Goal: Information Seeking & Learning: Learn about a topic

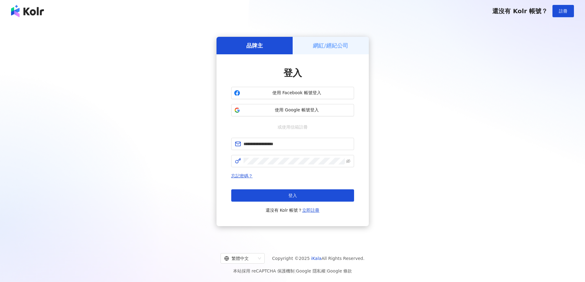
click at [333, 195] on button "登入" at bounding box center [292, 196] width 123 height 12
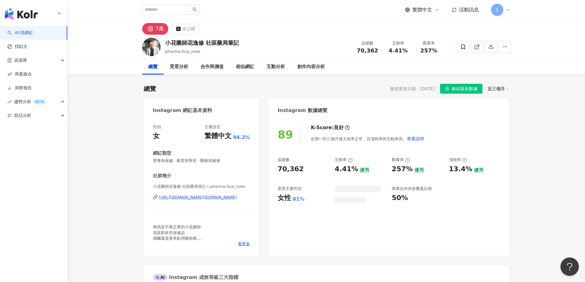
scroll to position [38, 0]
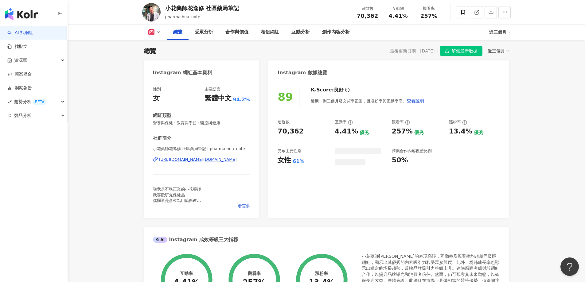
click at [461, 52] on span "解鎖最新數據" at bounding box center [465, 51] width 26 height 10
click at [295, 33] on div "互動分析" at bounding box center [301, 32] width 18 height 7
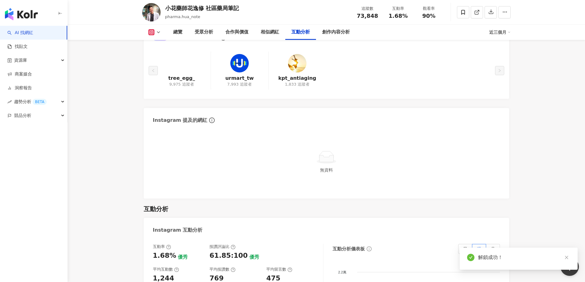
scroll to position [1193, 0]
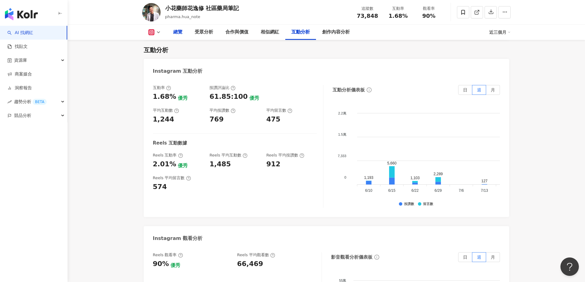
click at [175, 32] on div "總覽" at bounding box center [177, 32] width 9 height 7
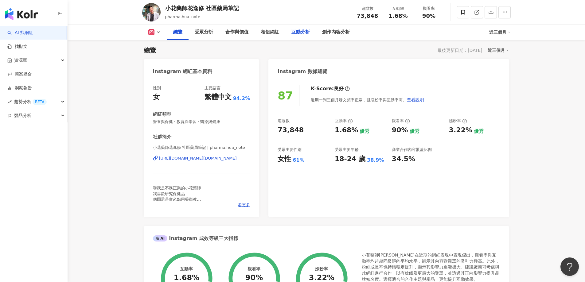
click at [296, 33] on div "互動分析" at bounding box center [301, 32] width 18 height 7
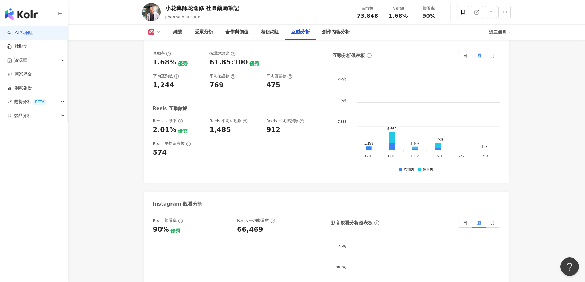
scroll to position [1223, 0]
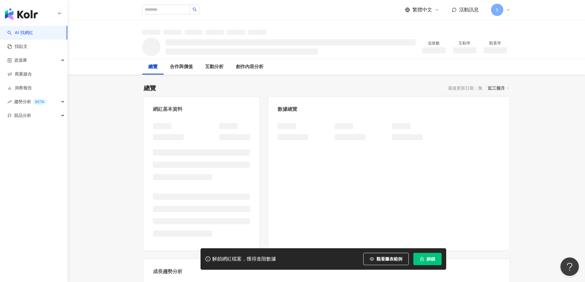
click at [432, 262] on span "解鎖" at bounding box center [431, 259] width 9 height 5
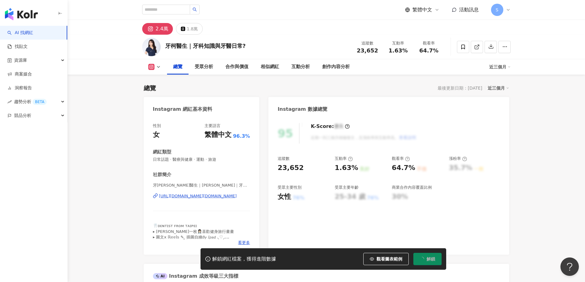
scroll to position [38, 0]
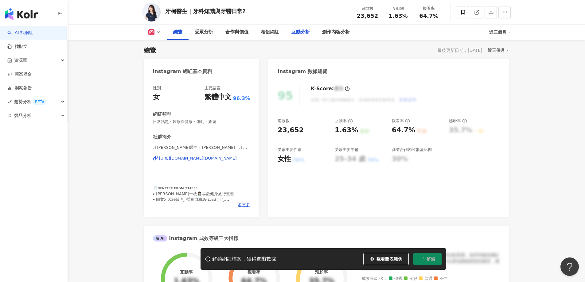
click at [303, 31] on div "互動分析" at bounding box center [301, 32] width 18 height 7
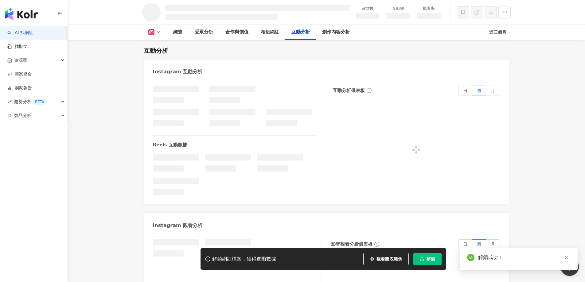
scroll to position [1042, 0]
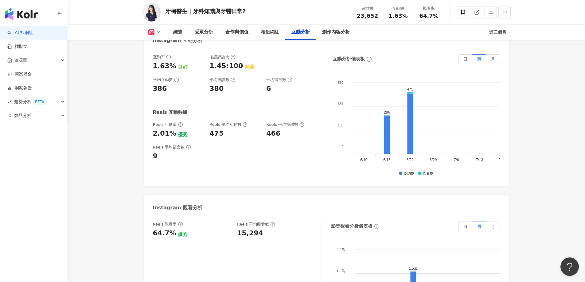
scroll to position [1270, 0]
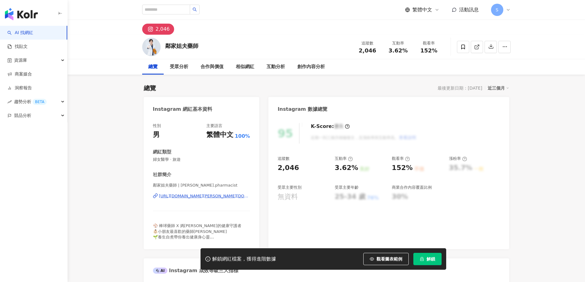
click at [430, 258] on span "解鎖" at bounding box center [431, 259] width 9 height 5
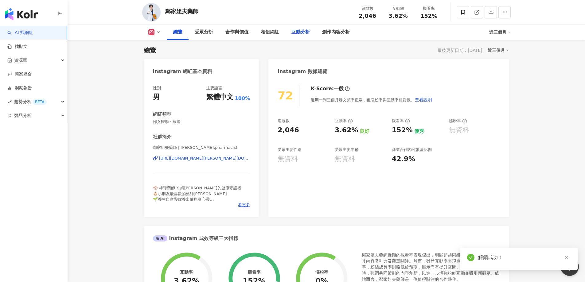
click at [304, 33] on div "互動分析" at bounding box center [301, 32] width 18 height 7
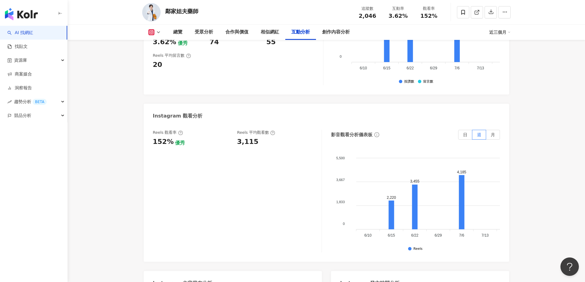
scroll to position [1258, 0]
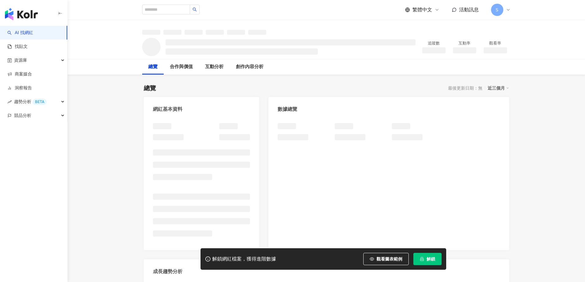
click at [427, 260] on span "解鎖" at bounding box center [431, 259] width 9 height 5
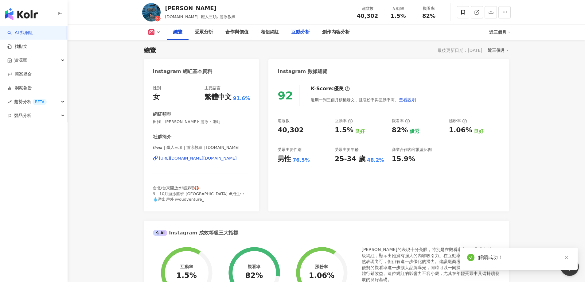
click at [300, 34] on div "互動分析" at bounding box center [301, 32] width 18 height 7
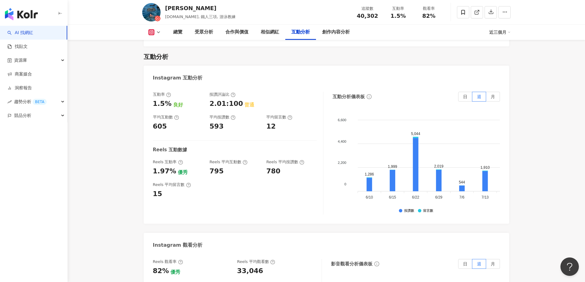
scroll to position [1235, 0]
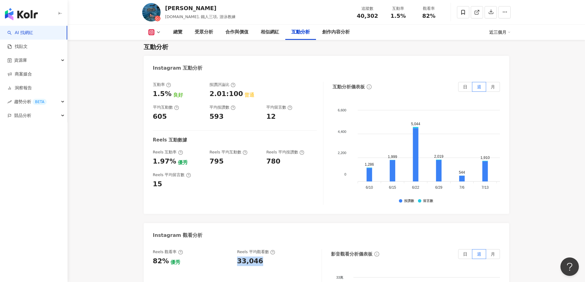
drag, startPoint x: 237, startPoint y: 238, endPoint x: 266, endPoint y: 237, distance: 28.9
click at [266, 249] on div "Reels 觀看率 82% 優秀 Reels 平均觀看數 33,046" at bounding box center [234, 257] width 163 height 17
copy div "33,046"
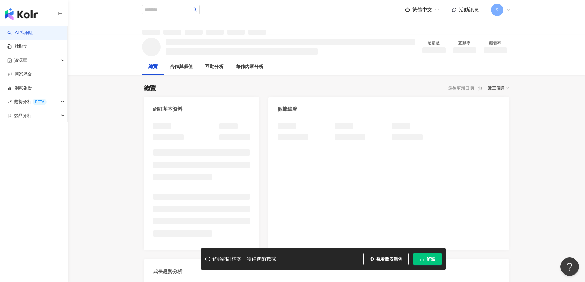
click at [422, 260] on icon "lock" at bounding box center [421, 259] width 3 height 4
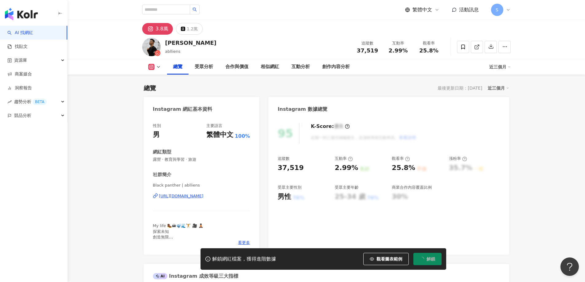
scroll to position [38, 0]
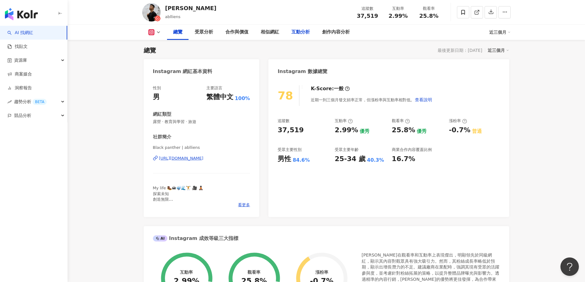
click at [302, 32] on div "互動分析" at bounding box center [301, 32] width 18 height 7
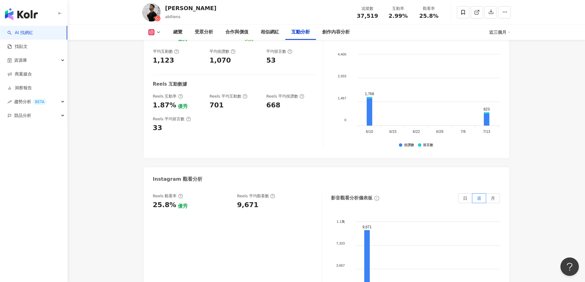
scroll to position [1294, 0]
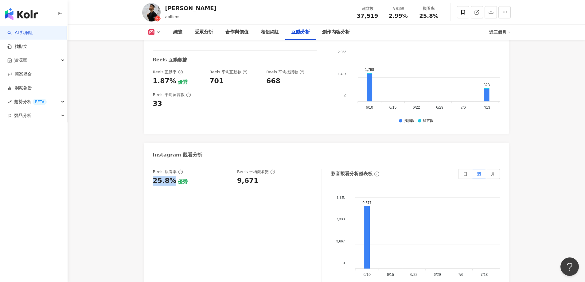
drag, startPoint x: 152, startPoint y: 174, endPoint x: 173, endPoint y: 173, distance: 20.3
click at [173, 173] on div "Reels 觀看率 25.8% 優秀 Reels 平均觀看數 9,671 影音觀看分析儀表板 日 週 月 1.1萬 1.1萬 7,333 7,333 3,66…" at bounding box center [327, 232] width 366 height 138
drag, startPoint x: 158, startPoint y: 73, endPoint x: 172, endPoint y: 75, distance: 14.5
click at [172, 76] on div "1.87%" at bounding box center [164, 81] width 23 height 10
copy div "1.87%"
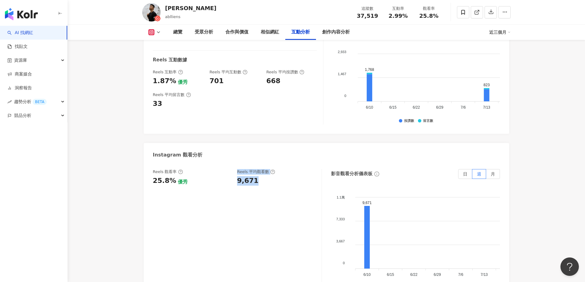
drag, startPoint x: 230, startPoint y: 175, endPoint x: 237, endPoint y: 172, distance: 7.7
click at [251, 174] on div "Reels 觀看率 25.8% 優秀 Reels 平均觀看數 9,671" at bounding box center [234, 177] width 163 height 17
click at [235, 172] on div "Reels 觀看率 25.8% 優秀 Reels 平均觀看數 9,671" at bounding box center [234, 177] width 163 height 17
drag, startPoint x: 237, startPoint y: 175, endPoint x: 260, endPoint y: 176, distance: 23.1
click at [260, 176] on div "Reels 觀看率 25.8% 優秀 Reels 平均觀看數 9,671" at bounding box center [234, 177] width 163 height 17
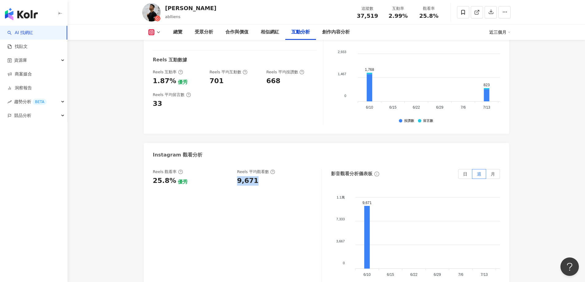
copy div "9,671"
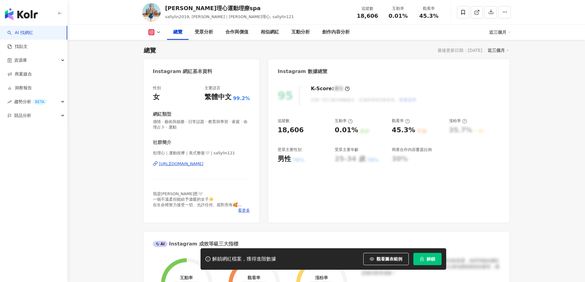
click at [428, 260] on span "解鎖" at bounding box center [431, 259] width 9 height 5
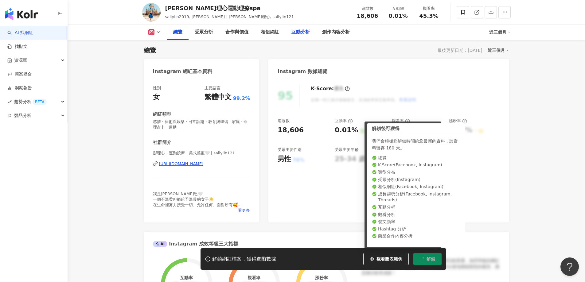
click at [293, 32] on div "互動分析" at bounding box center [301, 32] width 18 height 7
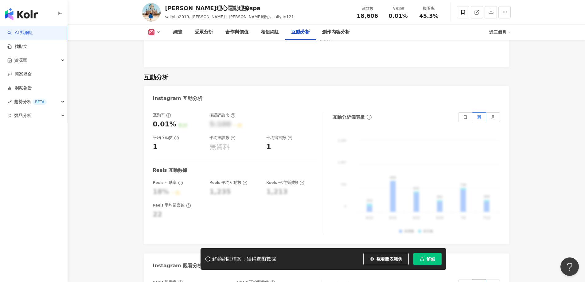
scroll to position [1205, 0]
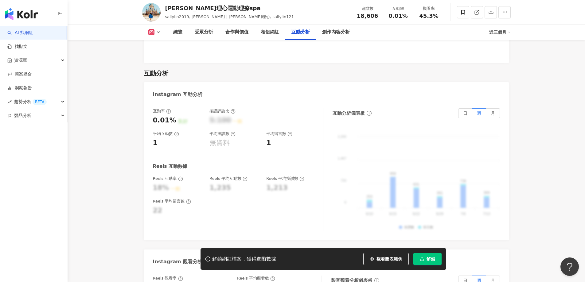
click at [432, 260] on span "解鎖" at bounding box center [431, 259] width 9 height 5
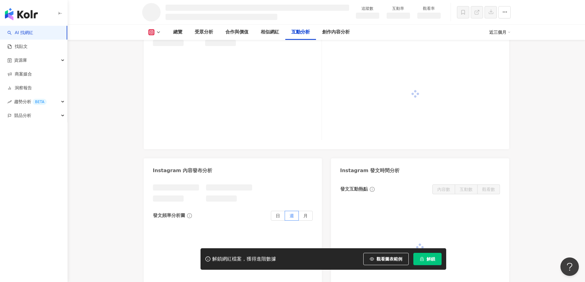
scroll to position [1134, 0]
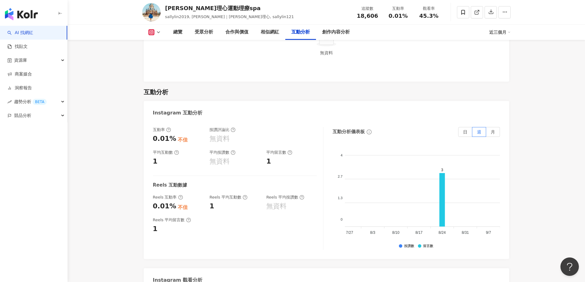
scroll to position [1200, 0]
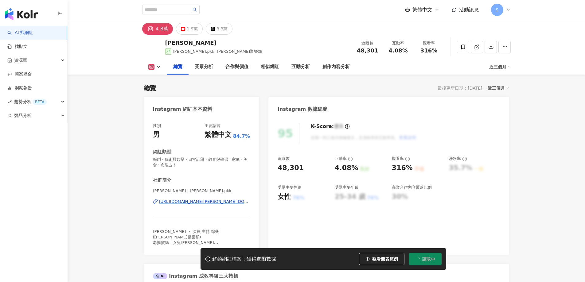
scroll to position [38, 0]
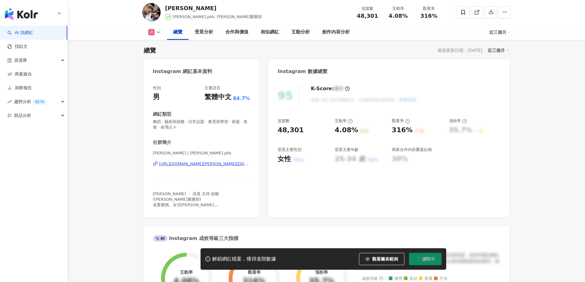
click at [158, 31] on icon at bounding box center [158, 32] width 5 height 5
click at [218, 48] on div "總覽 最後更新日期：[DATE] 近三個月" at bounding box center [327, 50] width 366 height 9
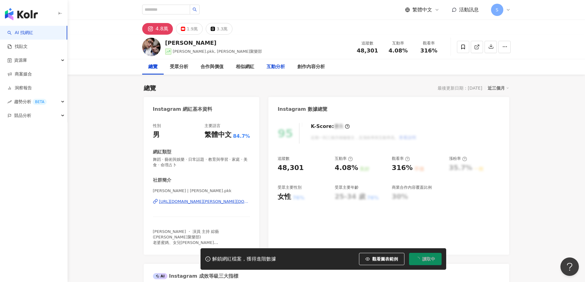
click at [276, 66] on div "互動分析" at bounding box center [276, 66] width 18 height 7
click at [428, 260] on span "解鎖" at bounding box center [431, 259] width 9 height 5
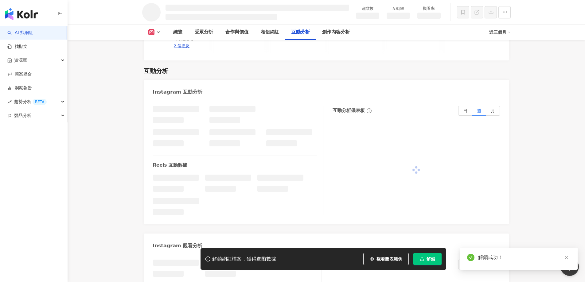
scroll to position [1039, 0]
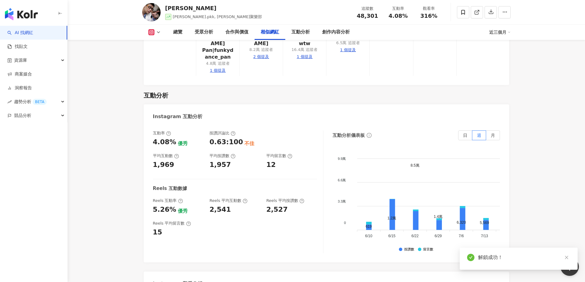
scroll to position [1198, 0]
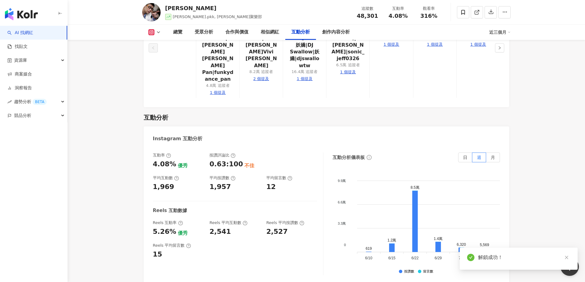
click at [155, 186] on div "互動率 4.08% 優秀 按讚評論比 0.63:100 不佳 平均互動數 1,969 平均按讚數 1,957 平均留言數 12 Reels 互動數據 Reel…" at bounding box center [327, 216] width 366 height 138
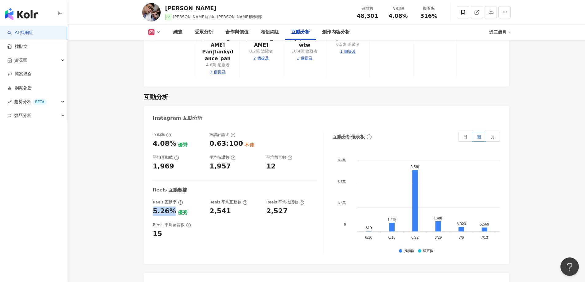
drag, startPoint x: 152, startPoint y: 167, endPoint x: 172, endPoint y: 169, distance: 20.7
click at [172, 169] on div "互動率 4.08% 優秀 按讚評論比 0.63:100 不佳 平均互動數 1,969 平均按讚數 1,957 平均留言數 12 Reels 互動數據 Reel…" at bounding box center [327, 195] width 366 height 138
copy div "5.26%"
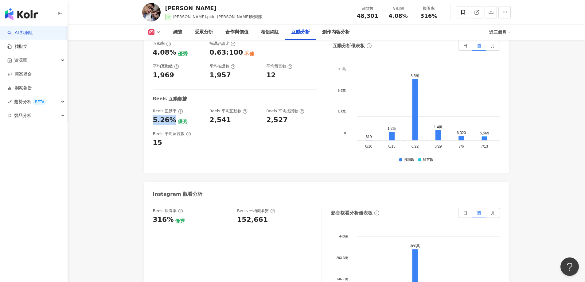
scroll to position [1310, 0]
drag, startPoint x: 237, startPoint y: 176, endPoint x: 268, endPoint y: 176, distance: 30.7
click at [268, 207] on div "Reels 觀看率 316% 優秀 Reels 平均觀看數 152,661" at bounding box center [234, 215] width 163 height 17
copy div "152,661"
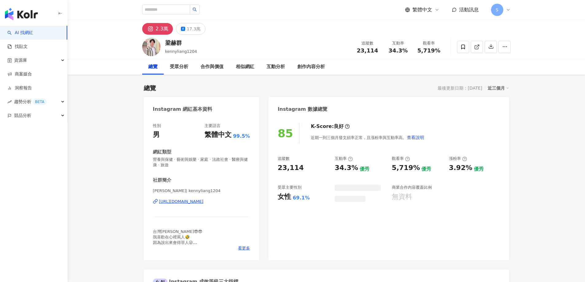
click at [294, 67] on div "創作內容分析" at bounding box center [311, 66] width 40 height 15
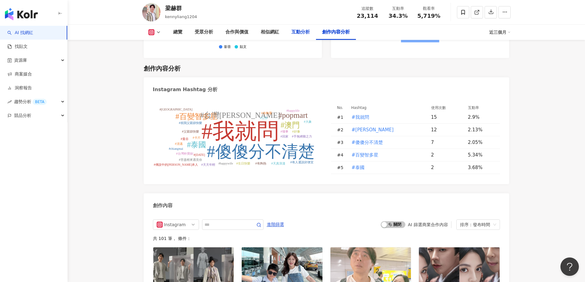
click at [298, 32] on div "互動分析" at bounding box center [301, 32] width 18 height 7
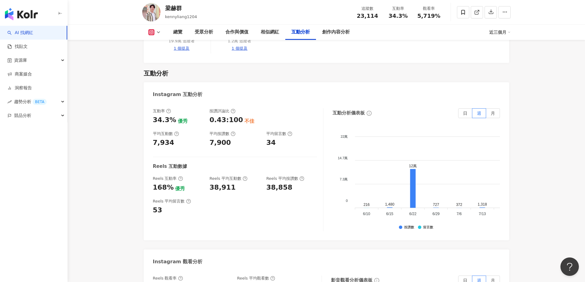
scroll to position [1242, 0]
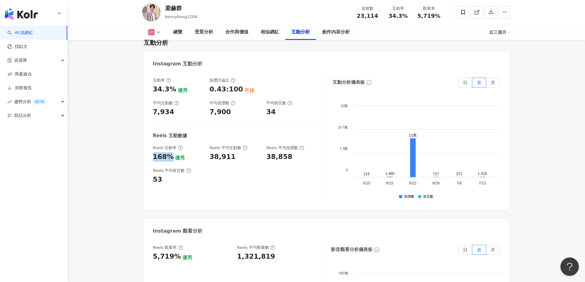
drag, startPoint x: 153, startPoint y: 135, endPoint x: 170, endPoint y: 138, distance: 17.5
click at [170, 138] on div "互動率 34.3% 優秀 按讚評論比 0.43:100 不佳 平均互動數 7,934 平均按讚數 7,900 平均留言數 34 Reels 互動數據 Reel…" at bounding box center [327, 141] width 366 height 138
click at [170, 152] on div "168%" at bounding box center [163, 157] width 21 height 10
click at [175, 155] on div "優秀" at bounding box center [180, 158] width 10 height 7
click at [170, 135] on div "互動率 34.3% 優秀 按讚評論比 0.43:100 不佳 平均互動數 7,934 平均按讚數 7,900 平均留言數 34 Reels 互動數據 Reel…" at bounding box center [327, 141] width 366 height 138
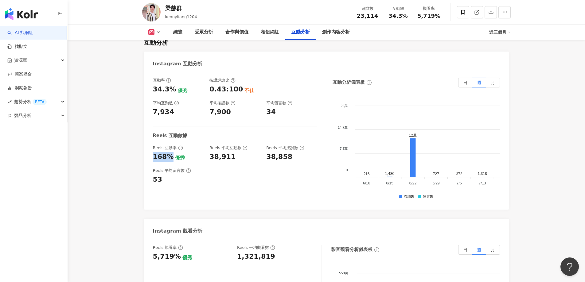
copy div "168%"
click at [194, 168] on div "Reels 平均留言數" at bounding box center [178, 171] width 51 height 6
click at [283, 252] on div "1,321,819" at bounding box center [276, 257] width 78 height 10
drag, startPoint x: 283, startPoint y: 233, endPoint x: 272, endPoint y: 236, distance: 11.5
click at [272, 245] on div "Reels 觀看率 5,719% 優秀 [PERSON_NAME] 平均觀看數 1,321,819" at bounding box center [234, 253] width 163 height 17
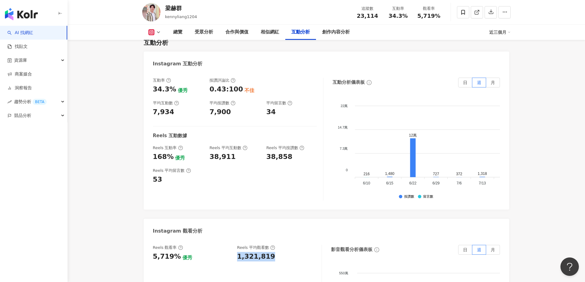
copy div "1,321,819"
